Goal: Task Accomplishment & Management: Manage account settings

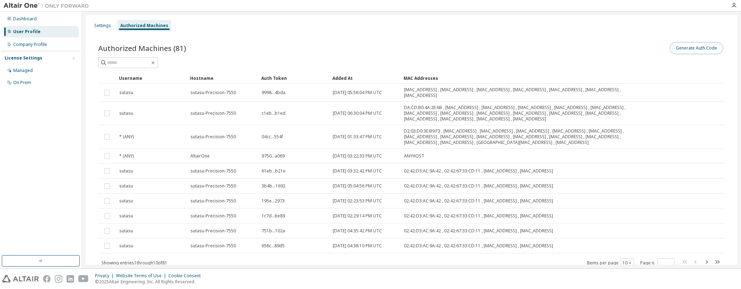
click at [698, 48] on button "Generate Auth Code" at bounding box center [696, 48] width 53 height 12
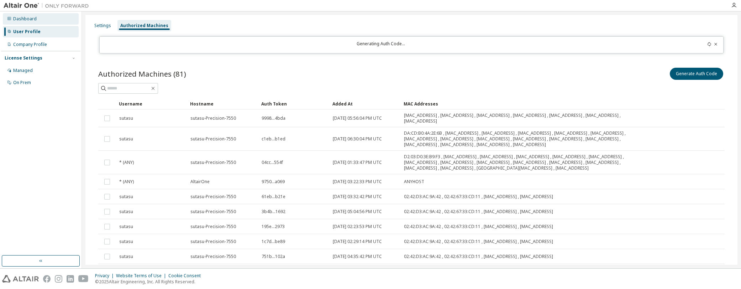
click at [25, 18] on div "Dashboard" at bounding box center [24, 19] width 23 height 6
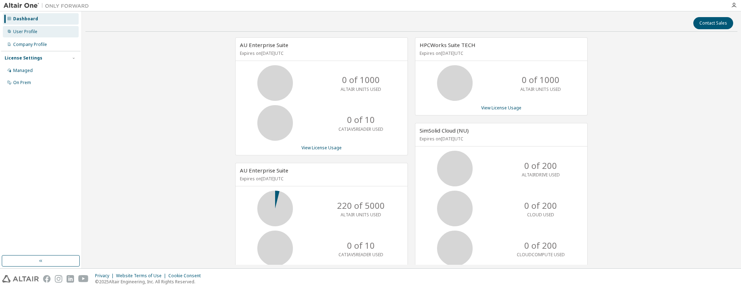
click at [21, 32] on div "User Profile" at bounding box center [25, 32] width 24 height 6
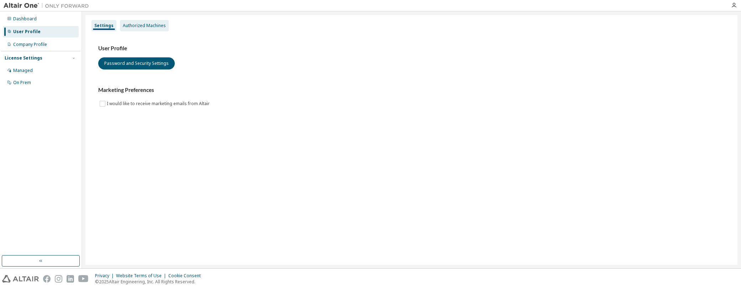
click at [147, 25] on div "Authorized Machines" at bounding box center [144, 26] width 43 height 6
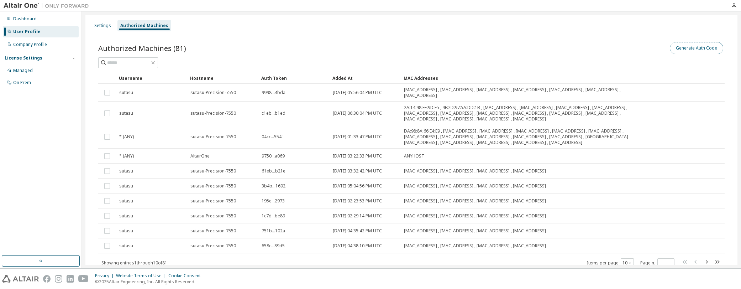
click at [685, 48] on button "Generate Auth Code" at bounding box center [696, 48] width 53 height 12
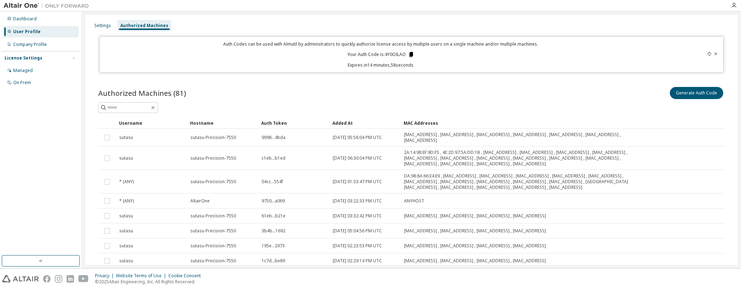
click at [409, 52] on icon at bounding box center [411, 54] width 4 height 5
click at [714, 53] on icon at bounding box center [716, 54] width 4 height 4
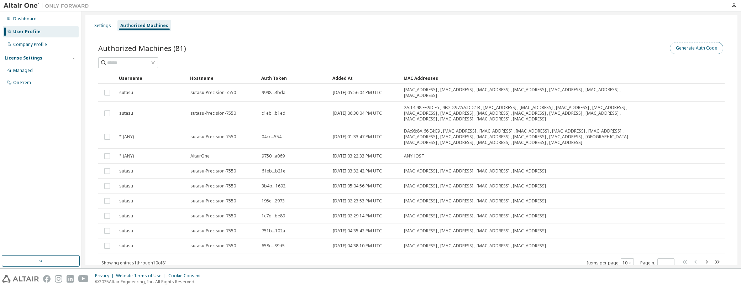
click at [683, 49] on button "Generate Auth Code" at bounding box center [696, 48] width 53 height 12
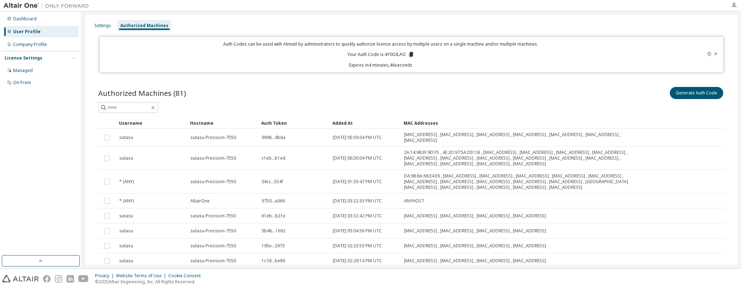
click at [408, 55] on icon at bounding box center [411, 54] width 6 height 6
click at [638, 23] on div "Settings Authorized Machines" at bounding box center [411, 25] width 643 height 13
